Goal: Find specific page/section: Find specific page/section

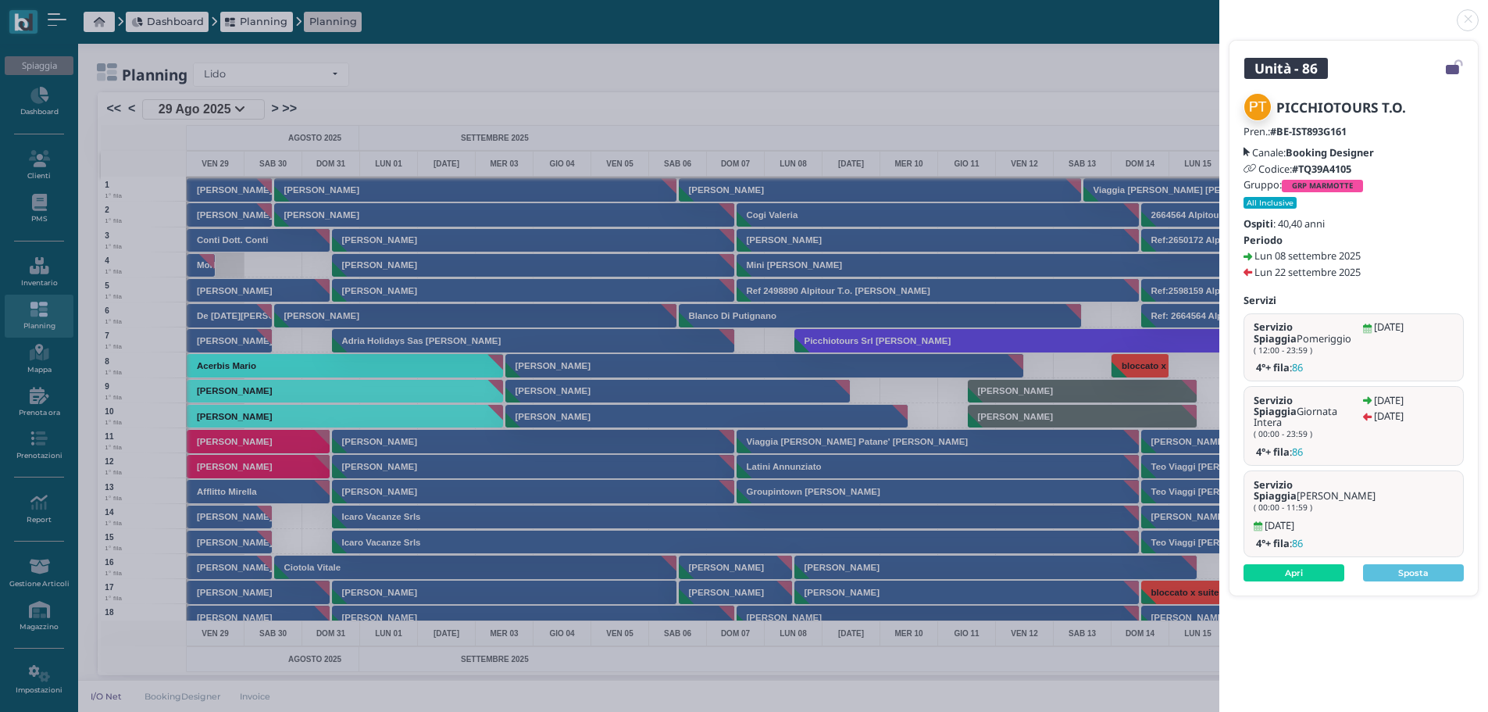
scroll to position [0, 454]
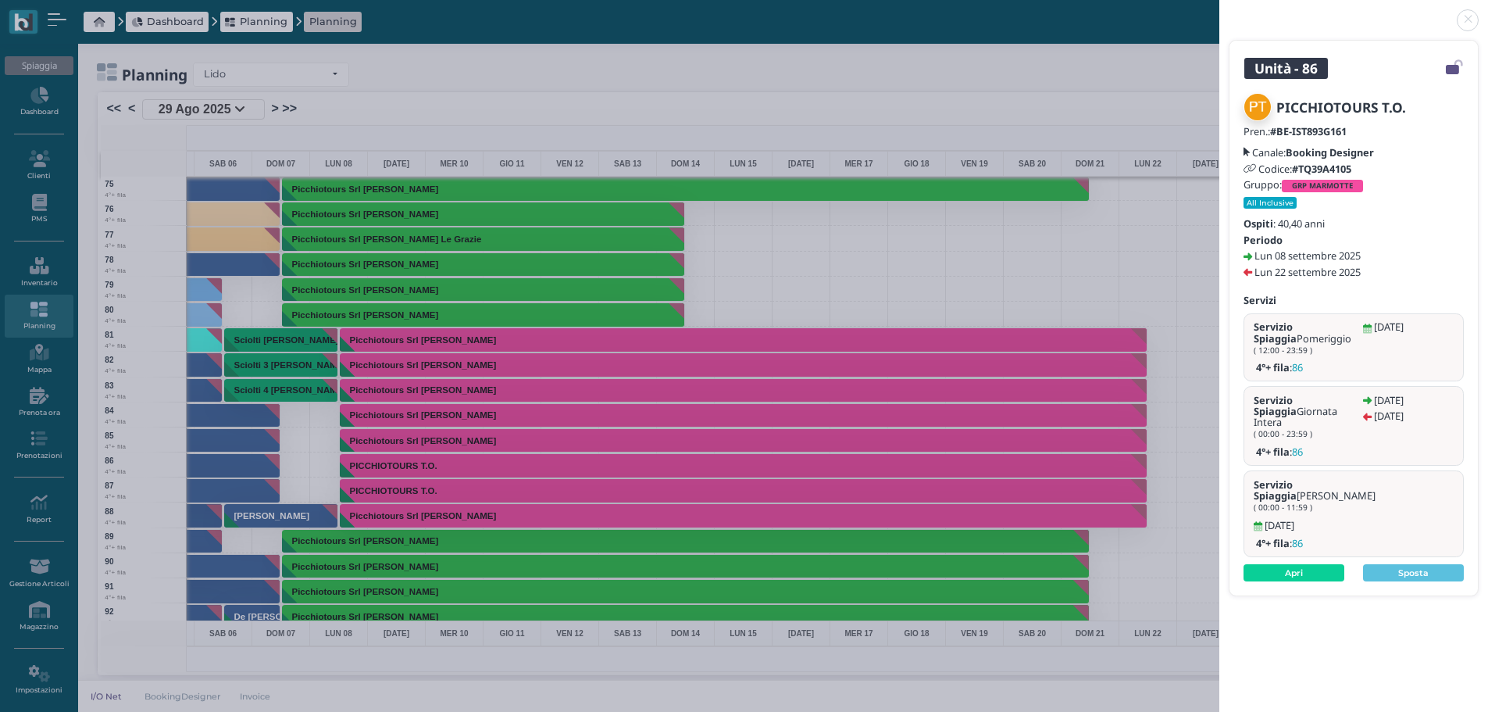
click at [1220, 11] on link at bounding box center [1220, 11] width 0 height 0
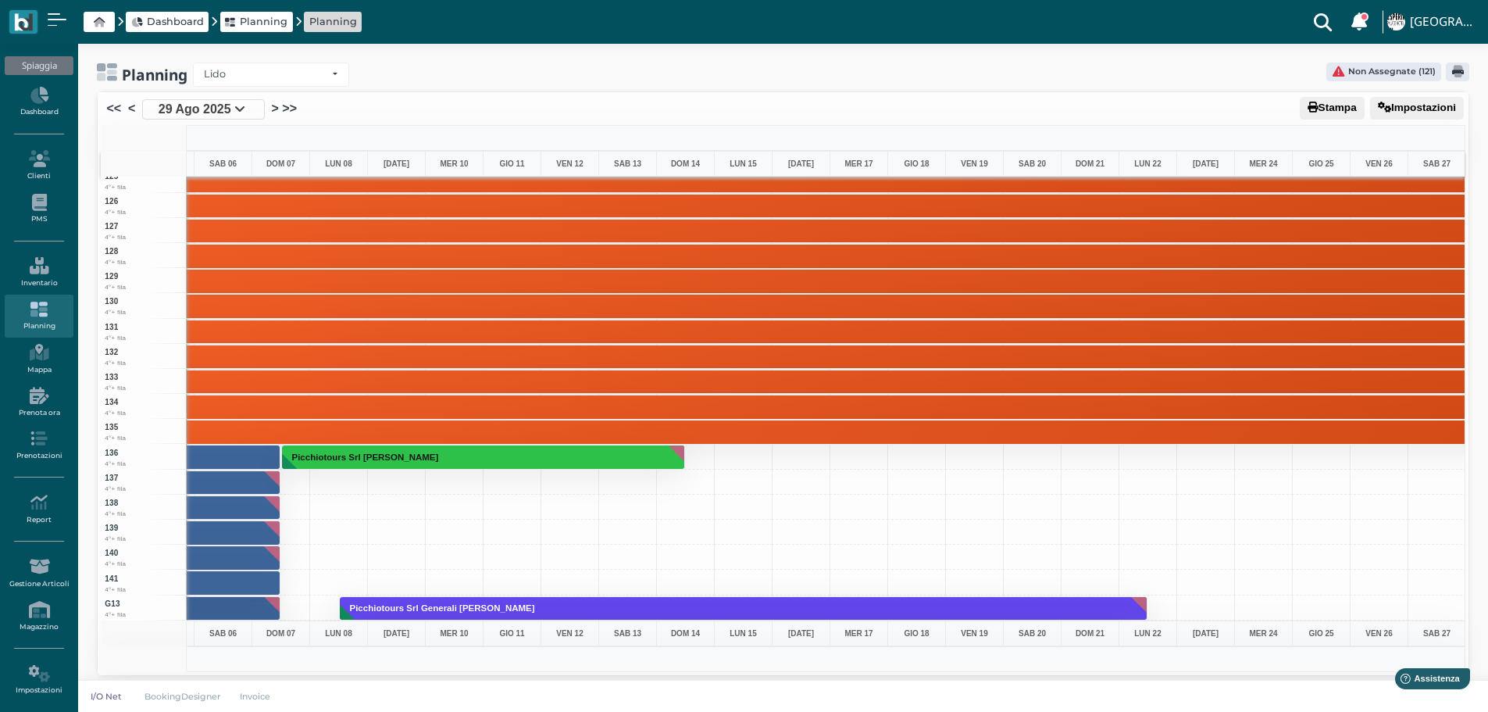
scroll to position [3203, 455]
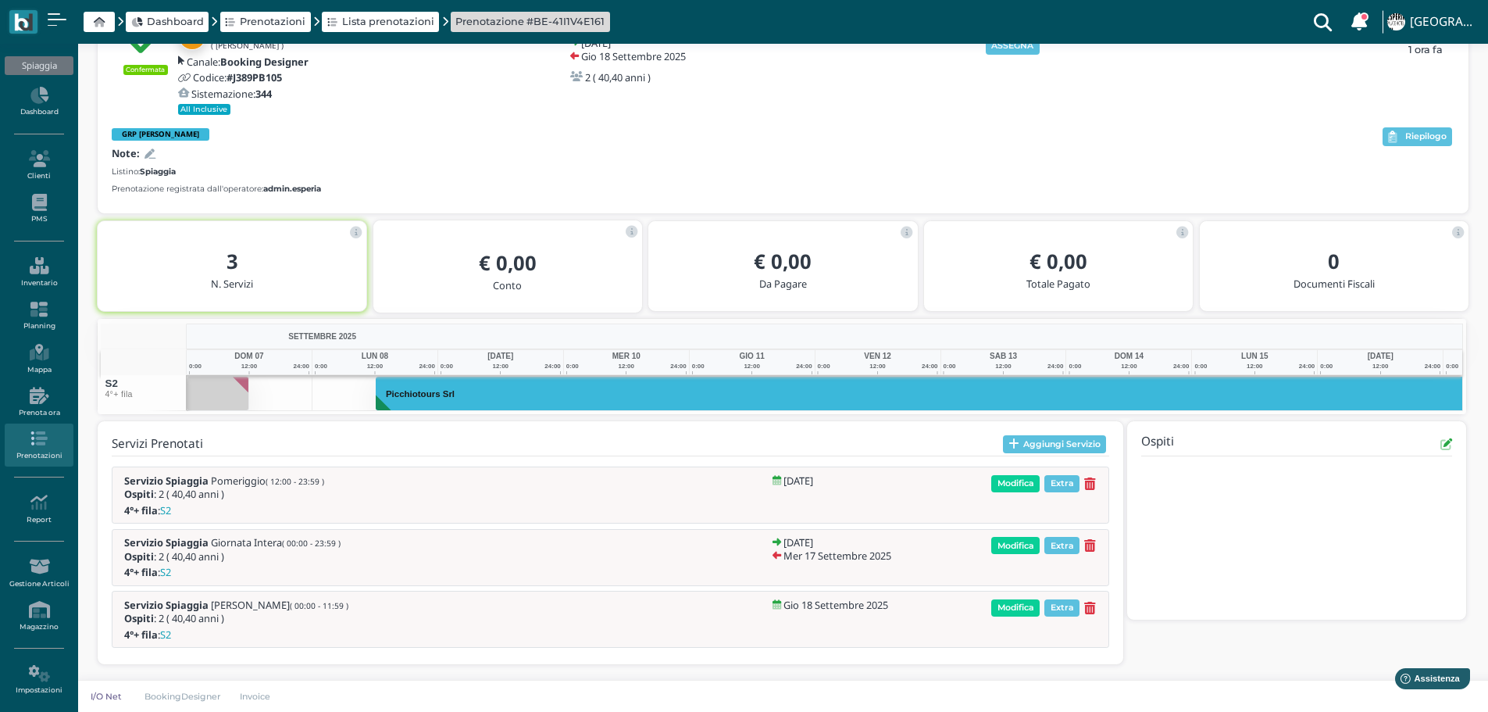
scroll to position [0, 169]
